Goal: Share content: Share content

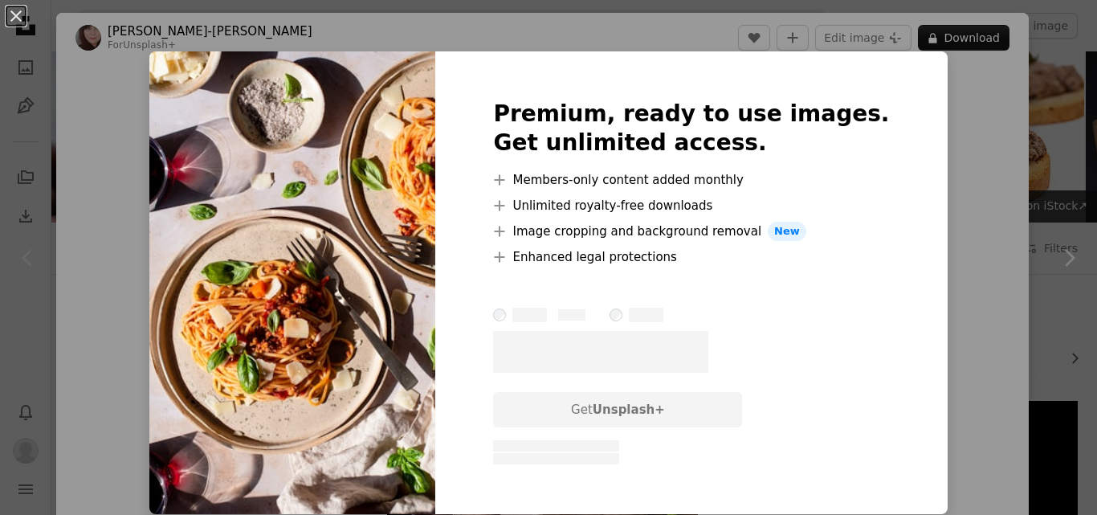
scroll to position [418, 0]
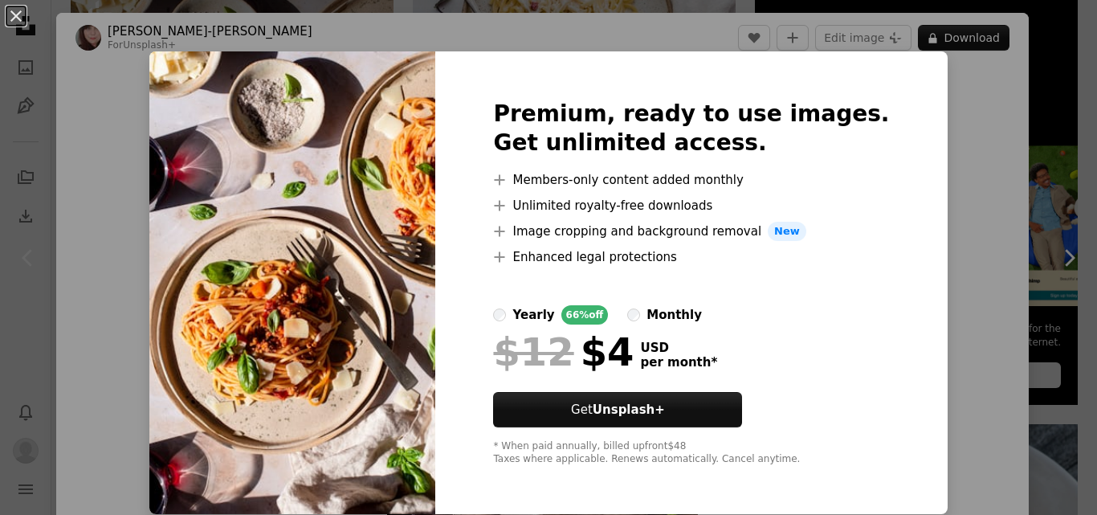
click at [950, 82] on div "An X shape Premium, ready to use images. Get unlimited access. A plus sign Memb…" at bounding box center [548, 257] width 1097 height 515
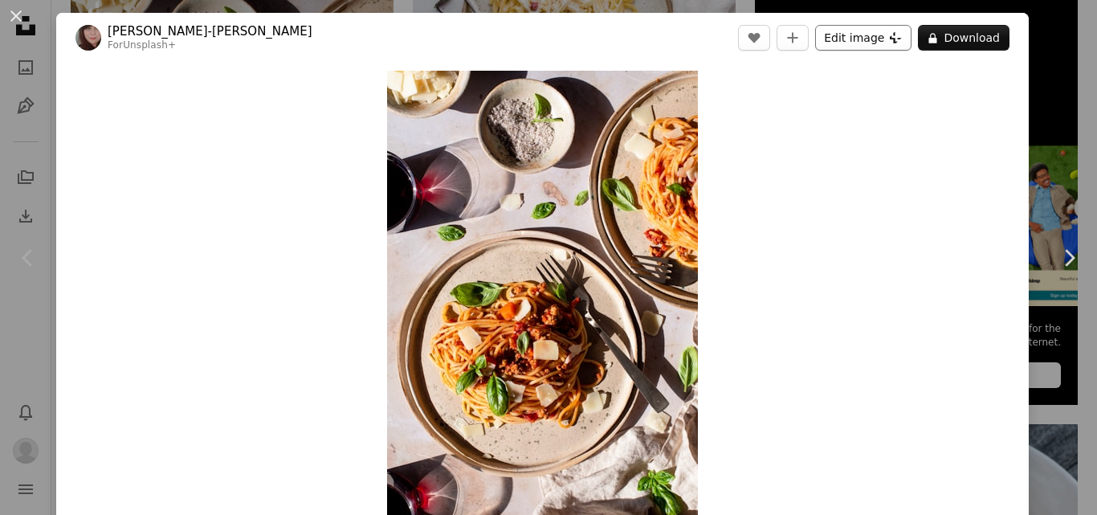
click at [850, 36] on button "Edit image Plus sign for Unsplash+" at bounding box center [863, 38] width 96 height 26
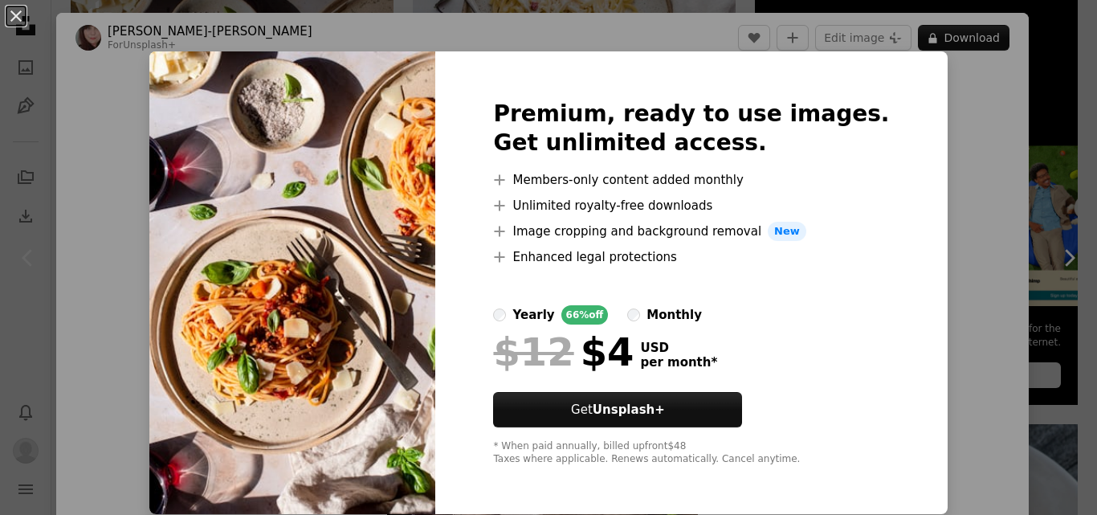
click at [947, 150] on div "An X shape Premium, ready to use images. Get unlimited access. A plus sign Memb…" at bounding box center [548, 257] width 1097 height 515
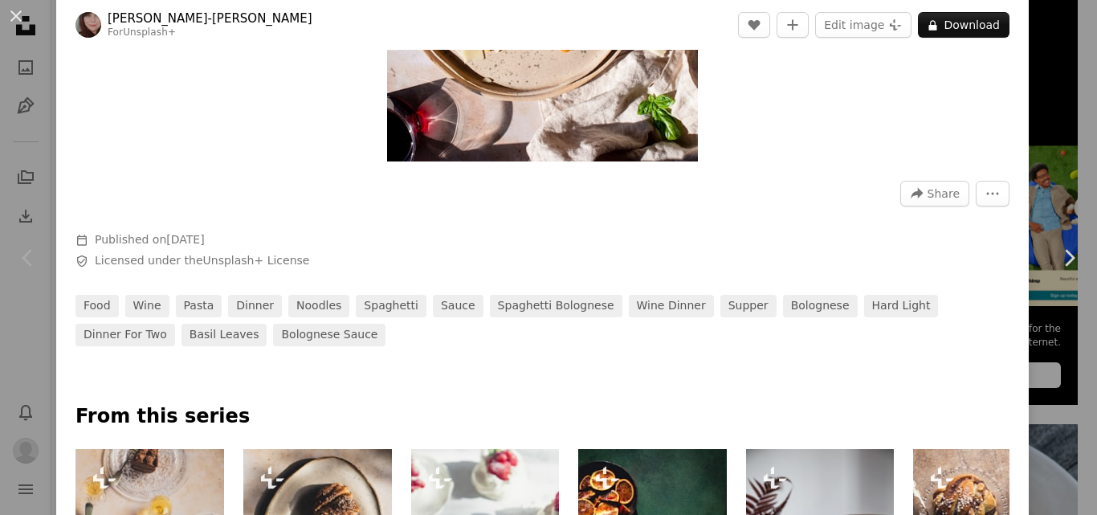
scroll to position [402, 0]
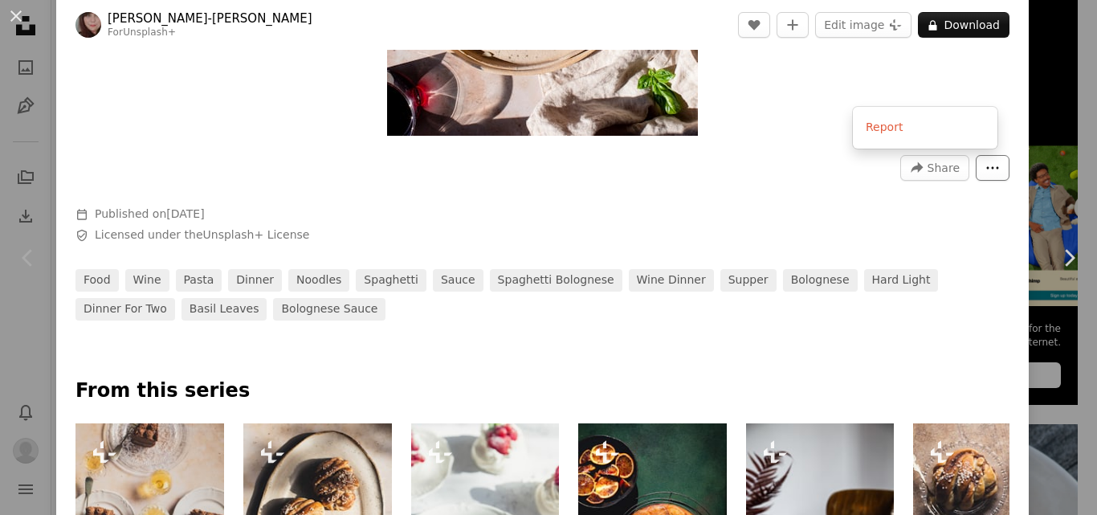
click at [985, 164] on icon "More Actions" at bounding box center [992, 168] width 14 height 14
click at [810, 173] on dialog "An X shape Chevron left Chevron right [PERSON_NAME]-[PERSON_NAME] For Unsplash+…" at bounding box center [548, 257] width 1097 height 515
click at [928, 159] on span "Share" at bounding box center [944, 168] width 32 height 24
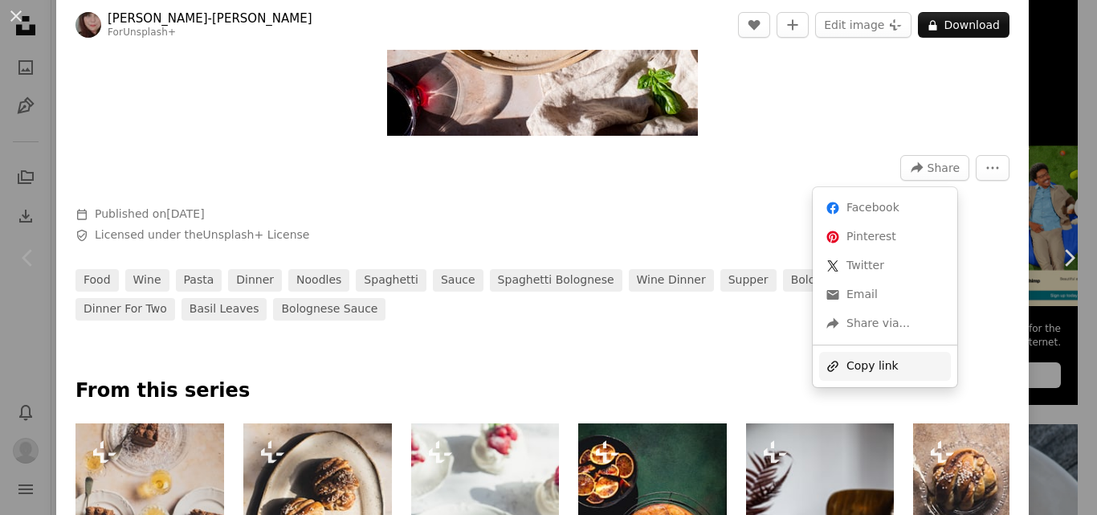
click at [873, 357] on div "A URL sharing icon (chains) Copy link" at bounding box center [885, 366] width 132 height 29
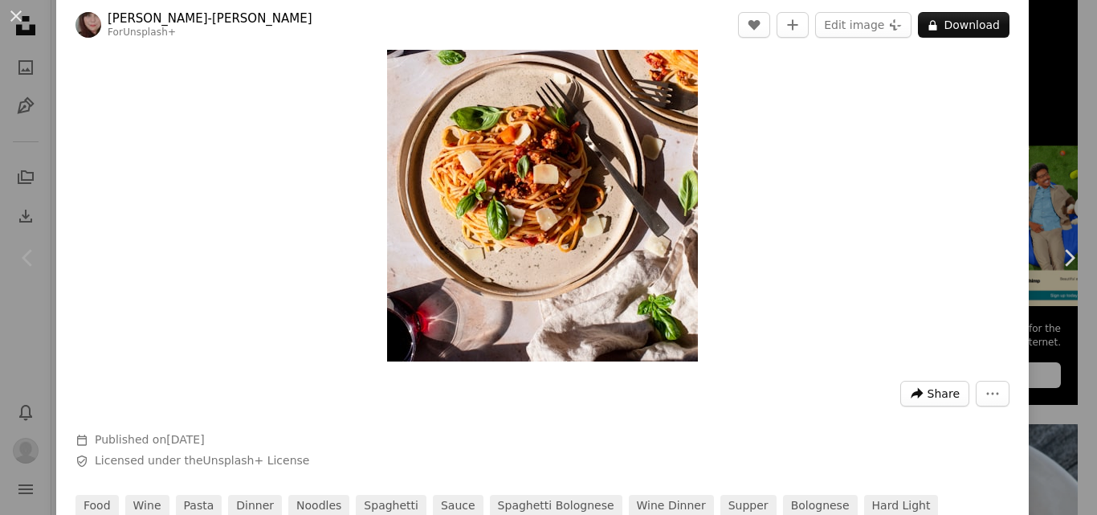
scroll to position [161, 0]
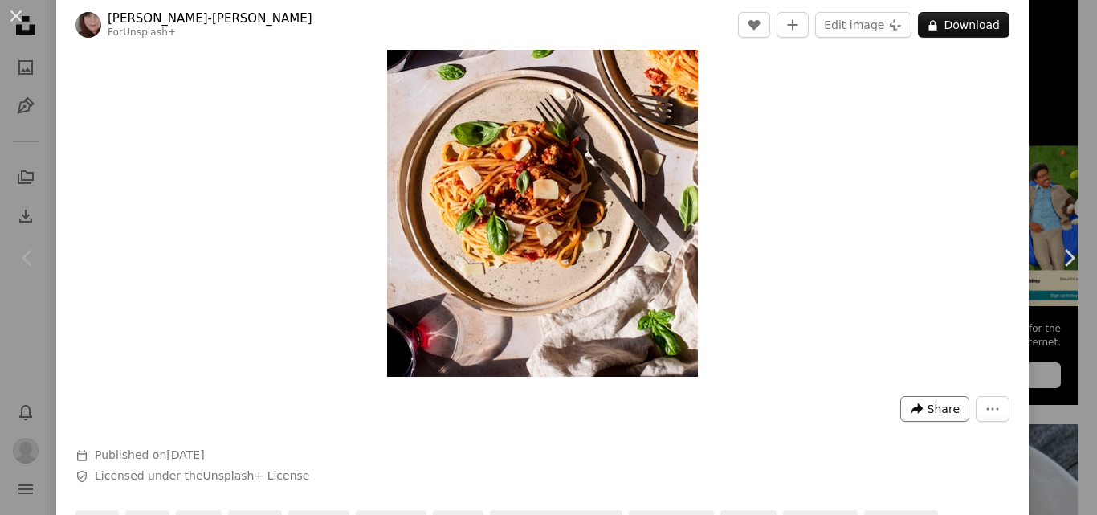
click at [928, 410] on span "Share" at bounding box center [944, 409] width 32 height 24
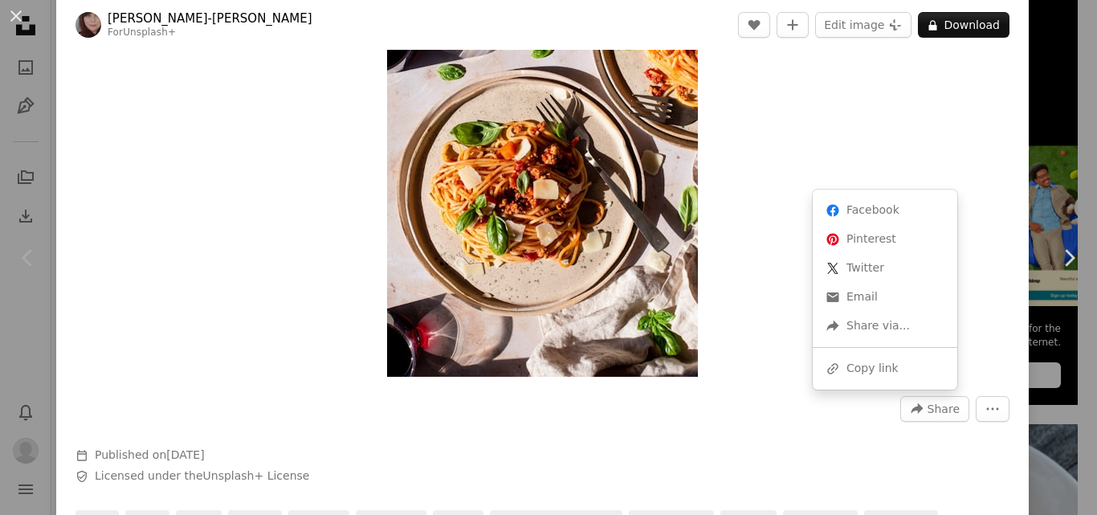
click at [400, 163] on dialog "An X shape Chevron left Chevron right [PERSON_NAME]-[PERSON_NAME] For Unsplash+…" at bounding box center [548, 257] width 1097 height 515
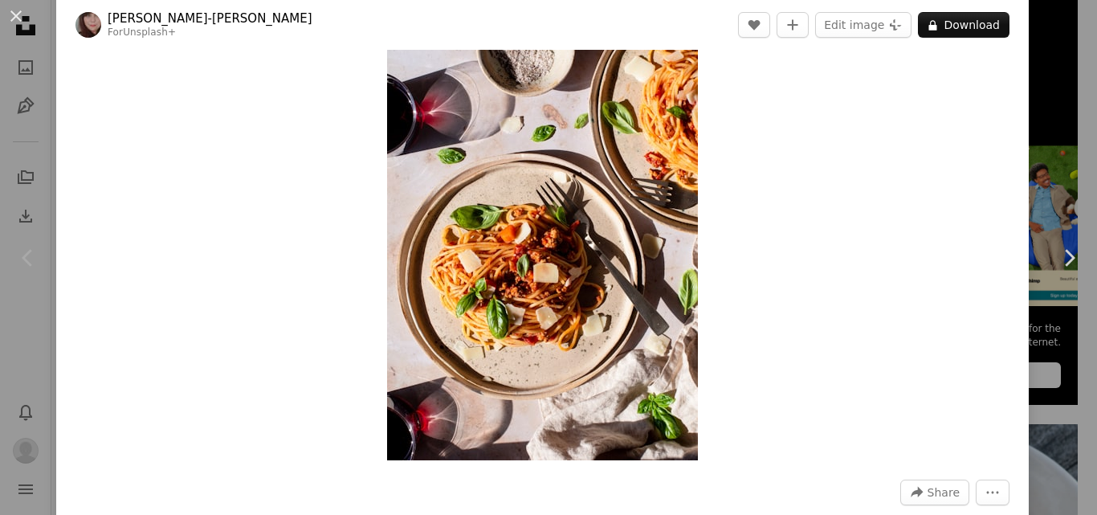
scroll to position [0, 0]
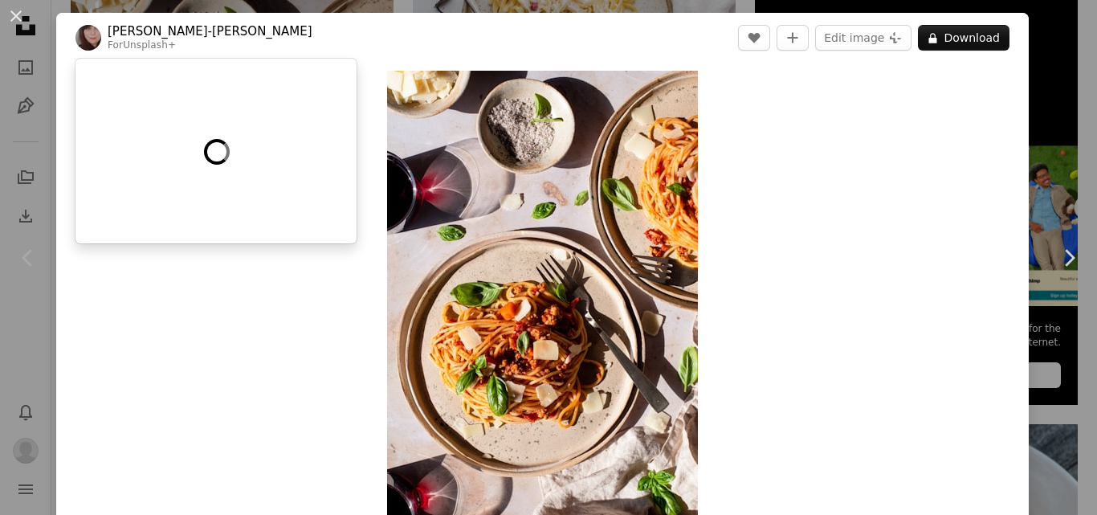
click at [132, 48] on link "Unsplash+" at bounding box center [149, 44] width 53 height 11
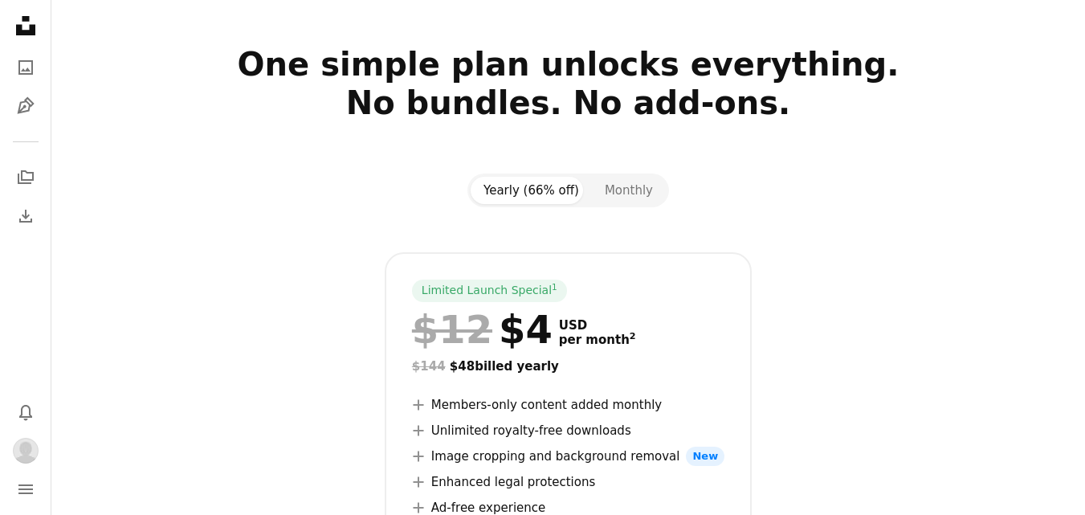
scroll to position [161, 0]
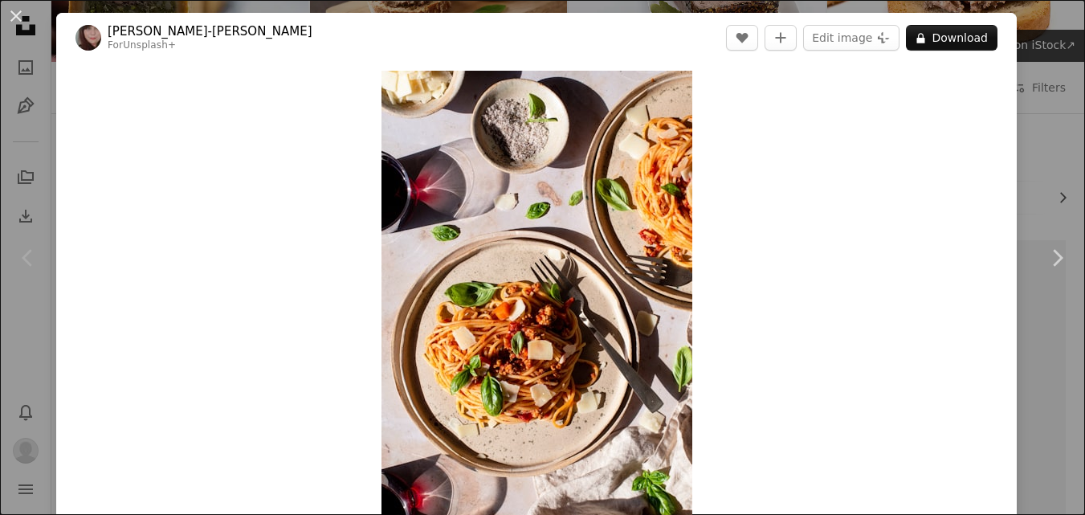
scroll to position [418, 0]
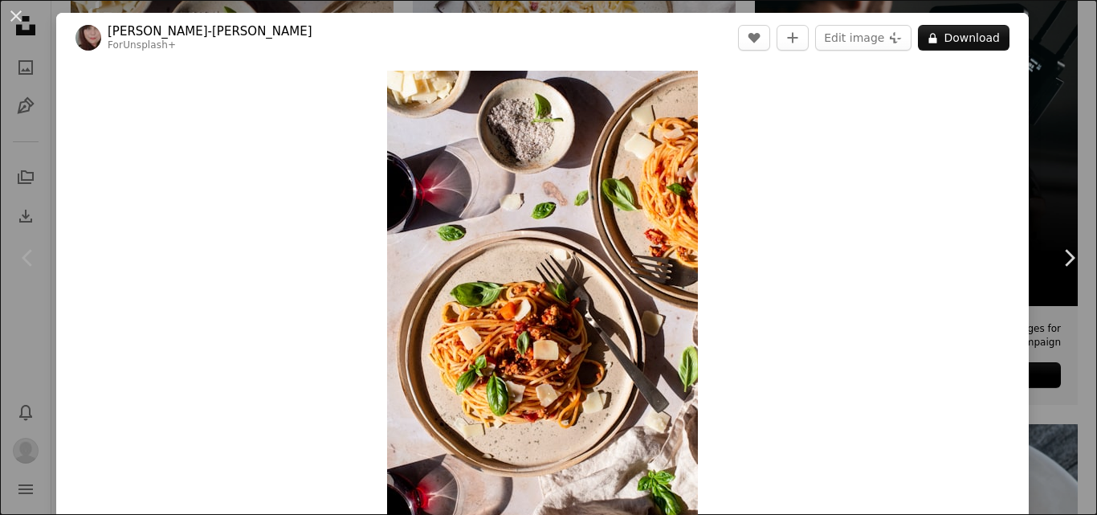
click at [1023, 32] on div "An X shape Chevron left Chevron right [PERSON_NAME]-[PERSON_NAME] For Unsplash+…" at bounding box center [548, 257] width 1097 height 515
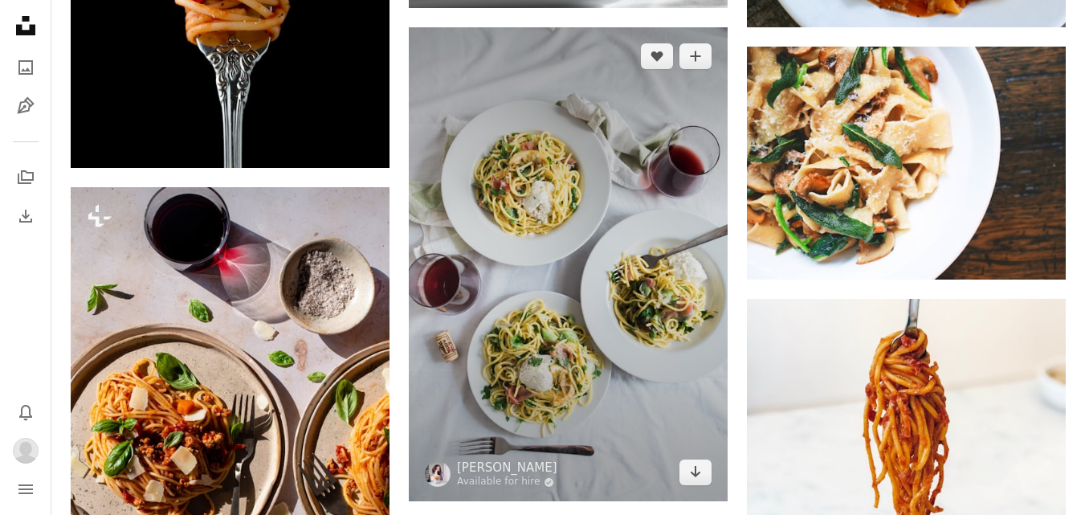
scroll to position [1140, 0]
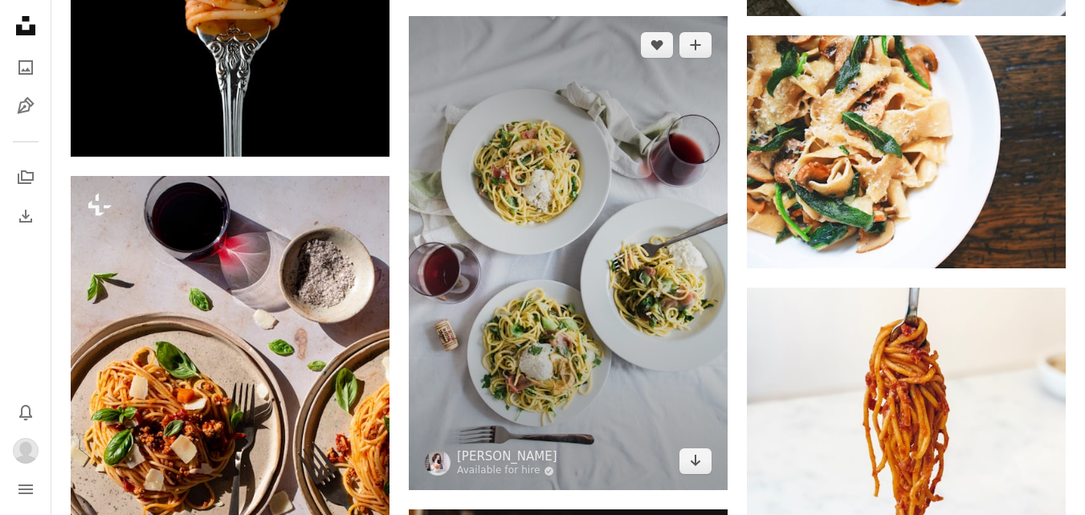
click at [639, 247] on img at bounding box center [568, 253] width 319 height 475
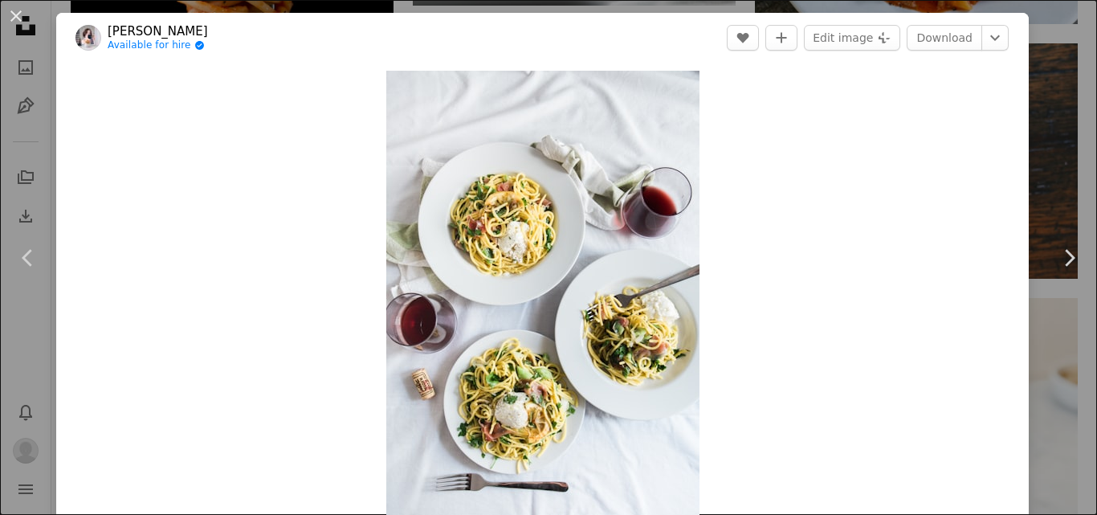
click at [1045, 92] on div "An X shape Chevron left Chevron right [PERSON_NAME] Available for hire A checkm…" at bounding box center [548, 257] width 1097 height 515
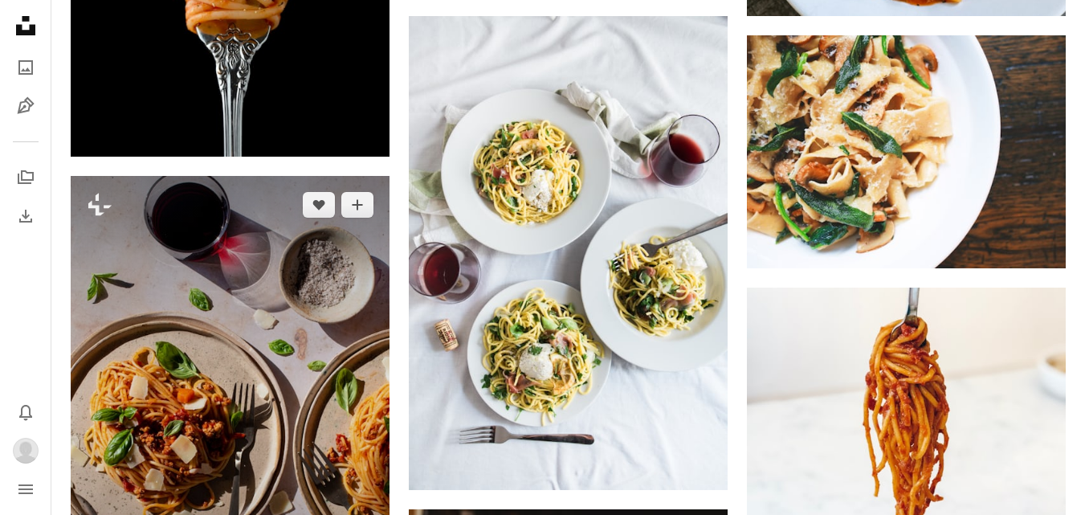
scroll to position [1301, 0]
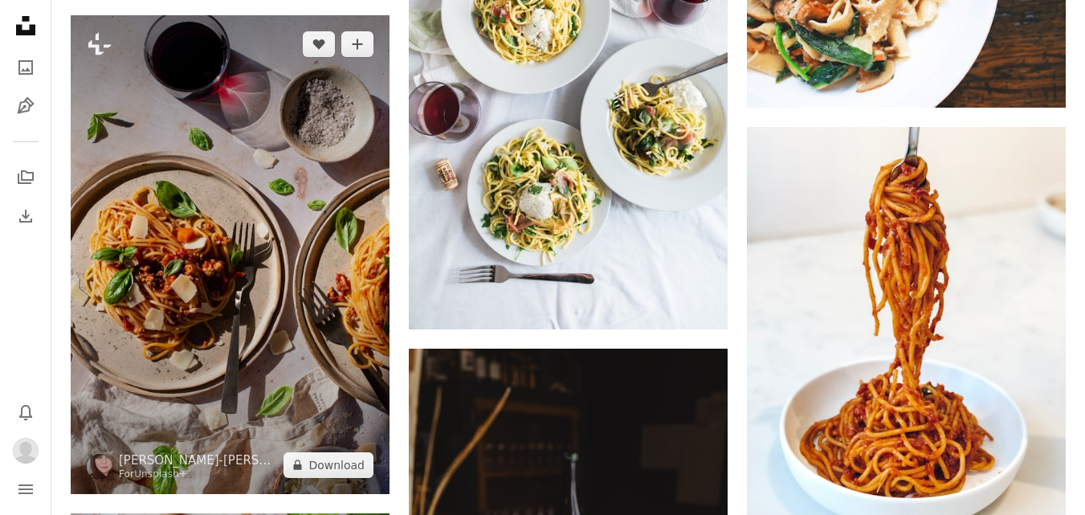
click at [222, 274] on img at bounding box center [230, 254] width 319 height 479
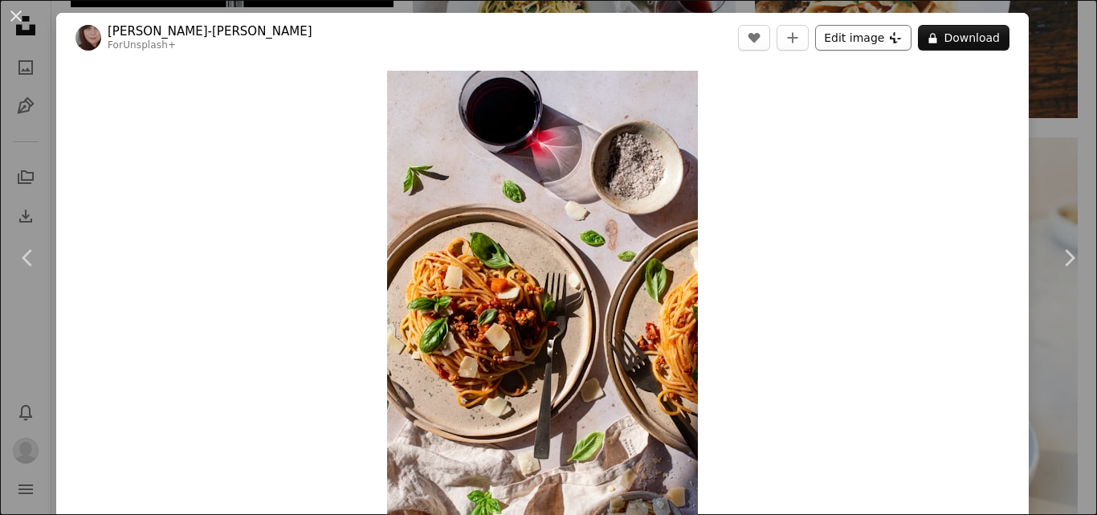
click at [889, 41] on icon "Plus sign for Unsplash+" at bounding box center [895, 37] width 13 height 13
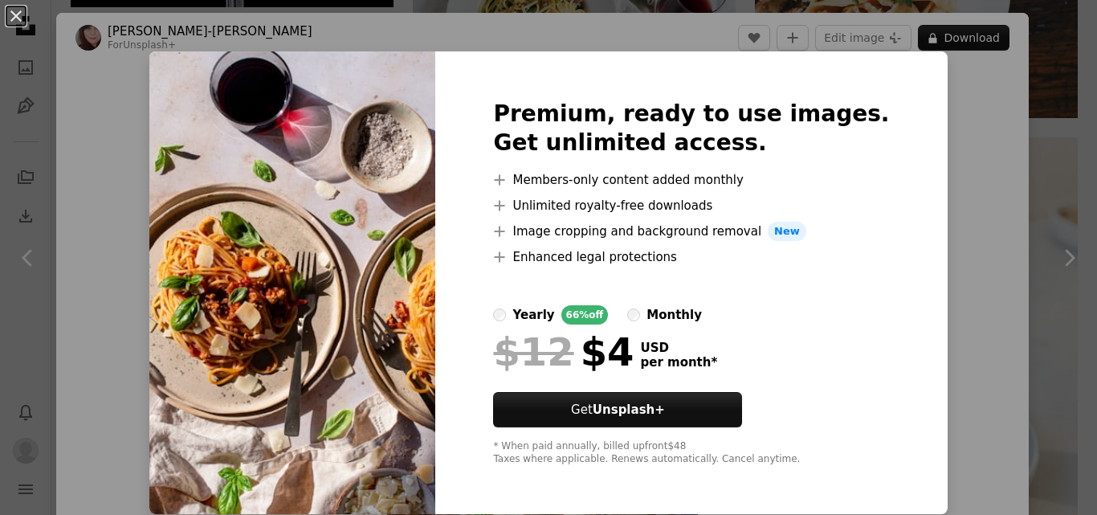
click at [914, 112] on div "An X shape Premium, ready to use images. Get unlimited access. A plus sign Memb…" at bounding box center [548, 257] width 1097 height 515
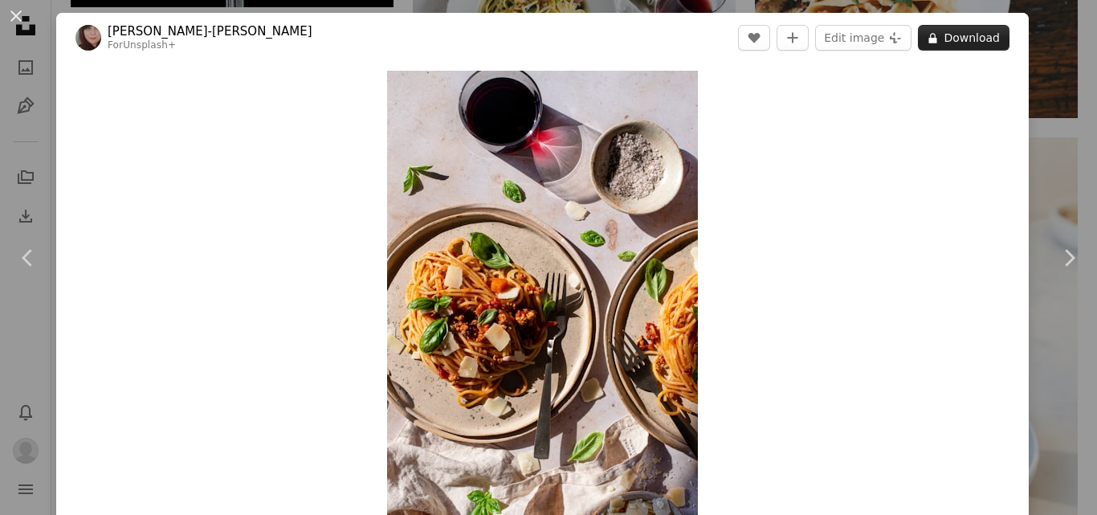
click at [951, 45] on button "A lock Download" at bounding box center [964, 38] width 92 height 26
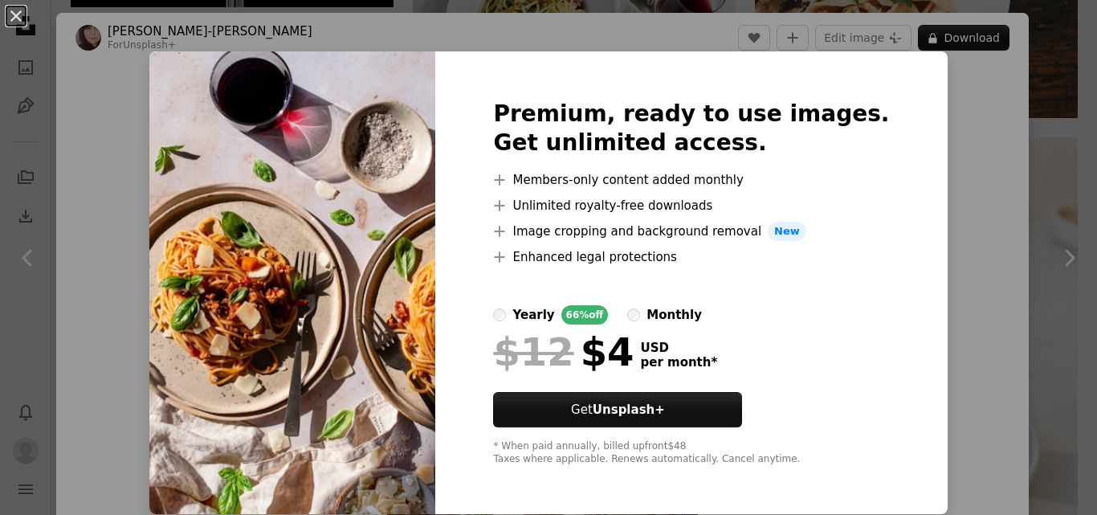
click at [956, 194] on div "An X shape Premium, ready to use images. Get unlimited access. A plus sign Memb…" at bounding box center [548, 257] width 1097 height 515
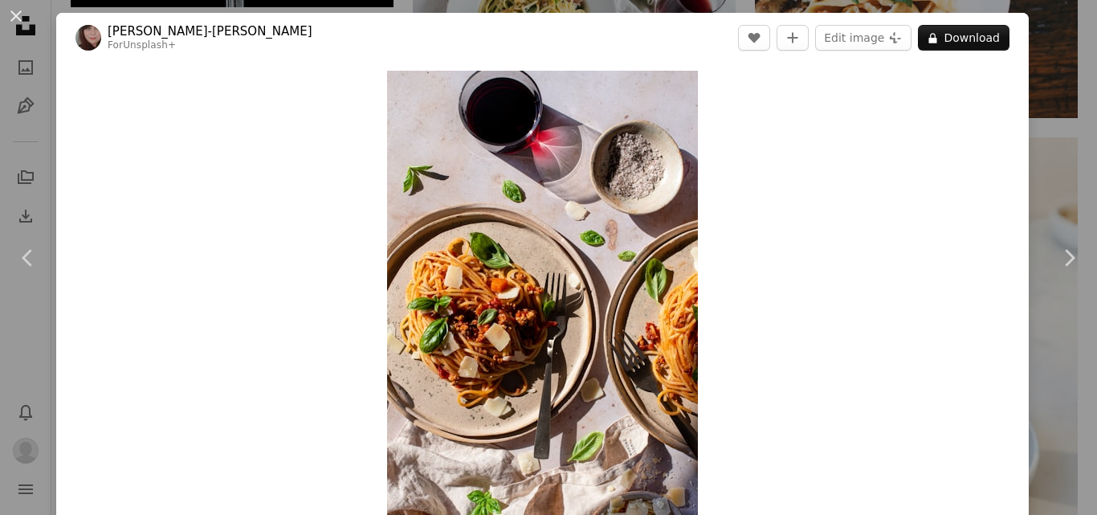
click at [1030, 57] on div "An X shape Chevron left Chevron right [PERSON_NAME]-[PERSON_NAME] For Unsplash+…" at bounding box center [548, 257] width 1097 height 515
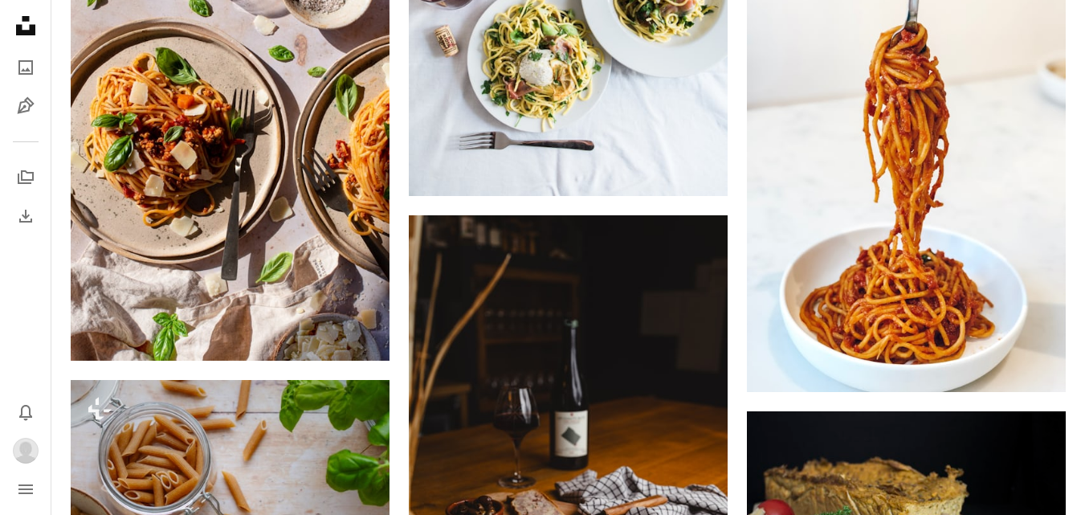
scroll to position [1622, 0]
